Goal: Download file/media

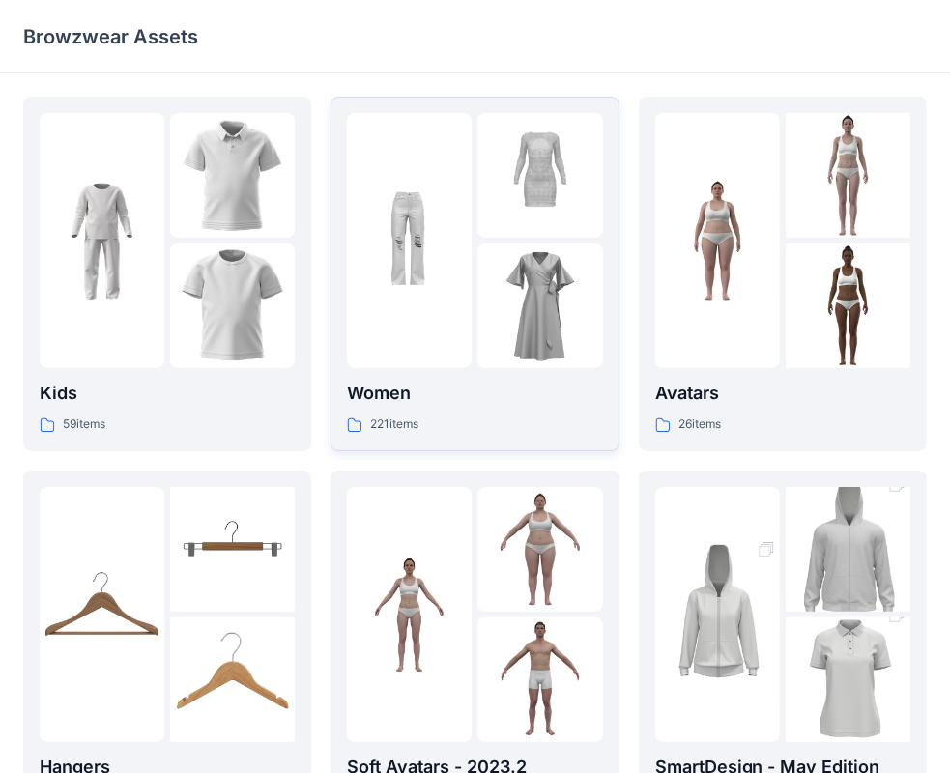
click at [532, 406] on p "Women" at bounding box center [474, 393] width 255 height 27
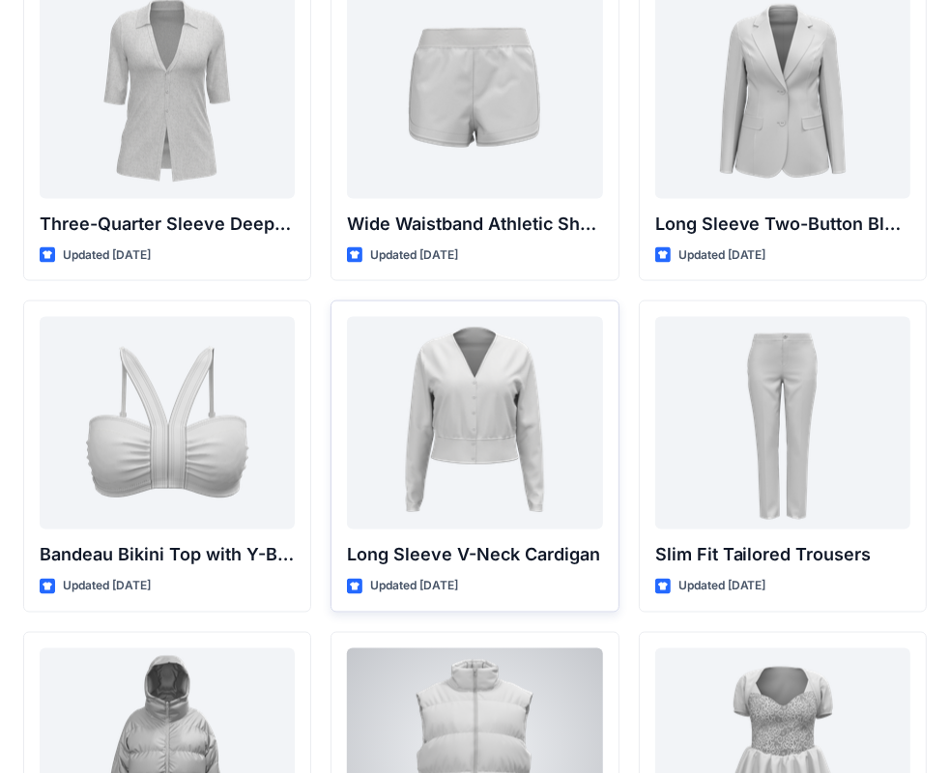
scroll to position [1975, 0]
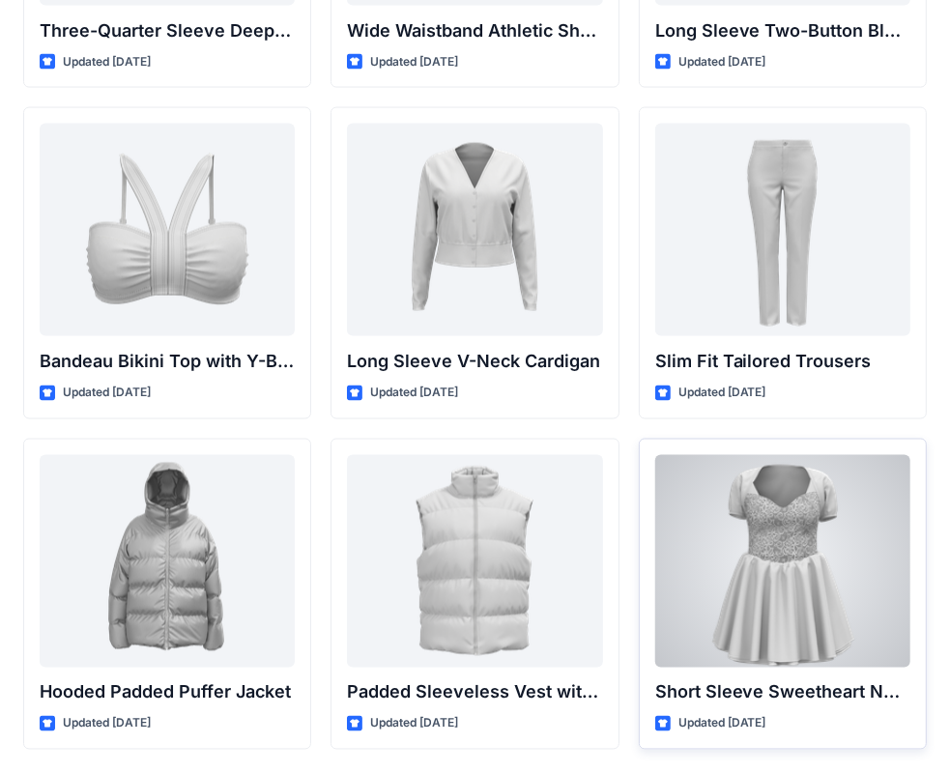
click at [783, 540] on div at bounding box center [782, 561] width 255 height 213
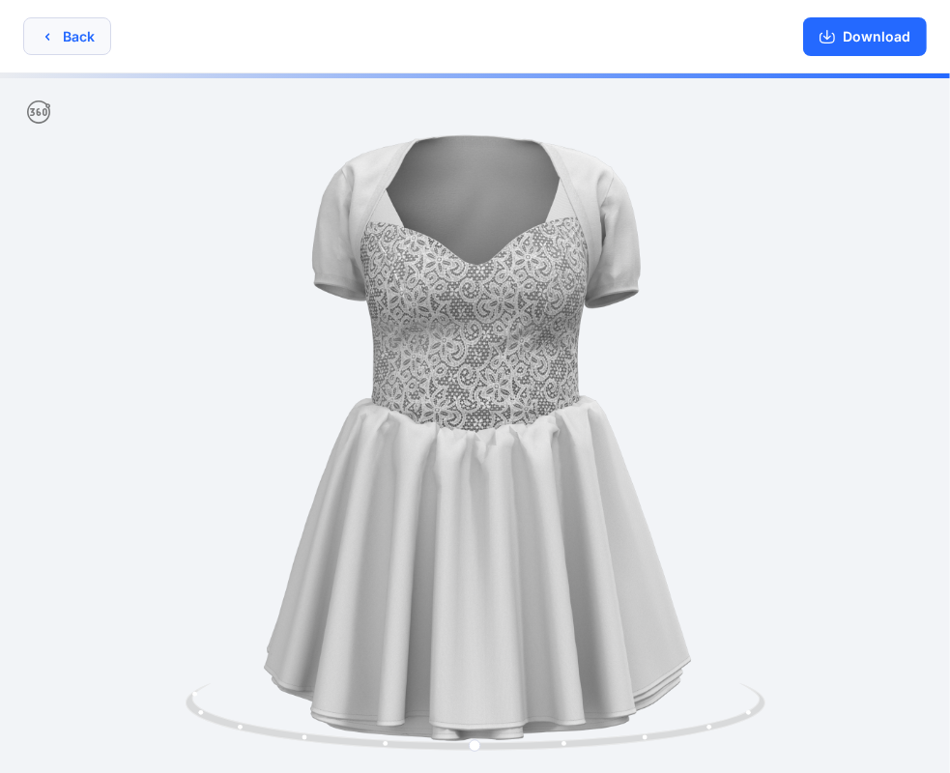
click at [41, 30] on icon "button" at bounding box center [47, 36] width 15 height 15
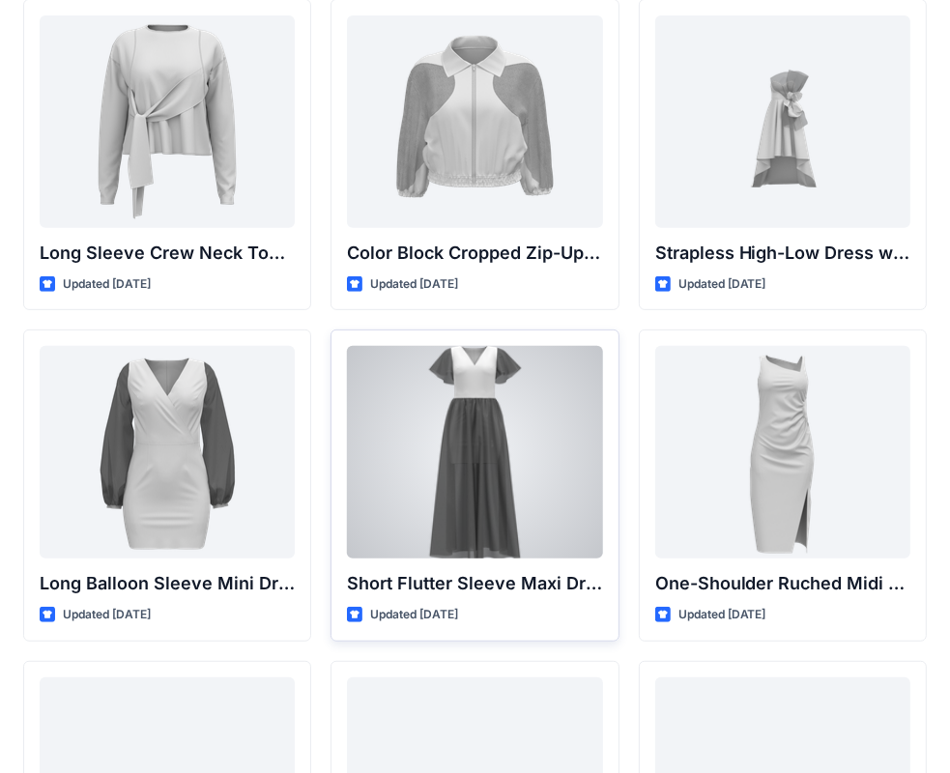
scroll to position [332, 0]
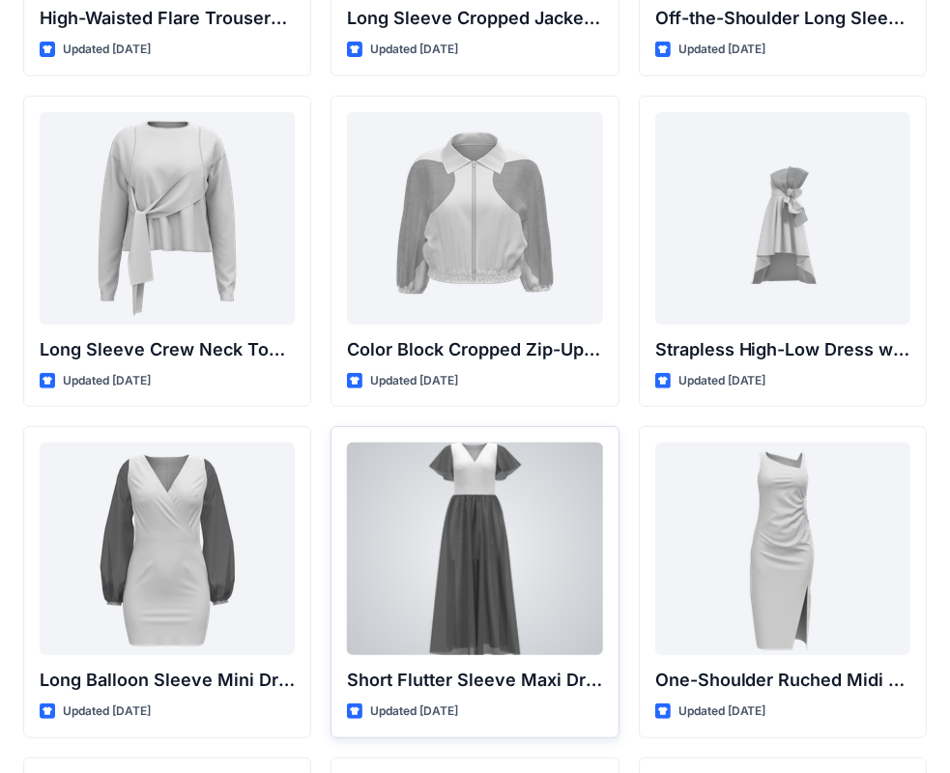
click at [518, 493] on div at bounding box center [474, 548] width 255 height 213
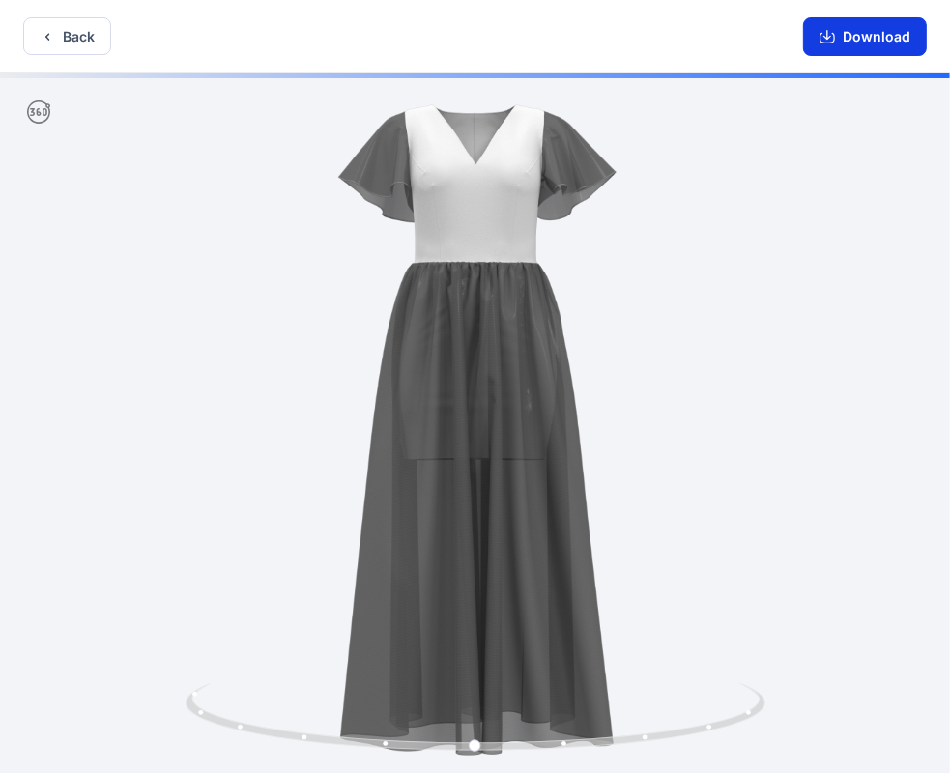
click at [864, 39] on button "Download" at bounding box center [865, 36] width 124 height 39
